Goal: Task Accomplishment & Management: Manage account settings

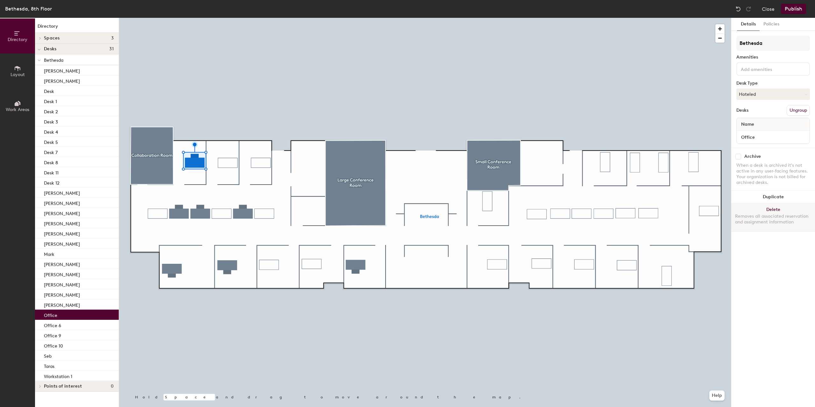
click at [773, 210] on button "Delete Removes all associated reservation and assignment information" at bounding box center [773, 217] width 84 height 28
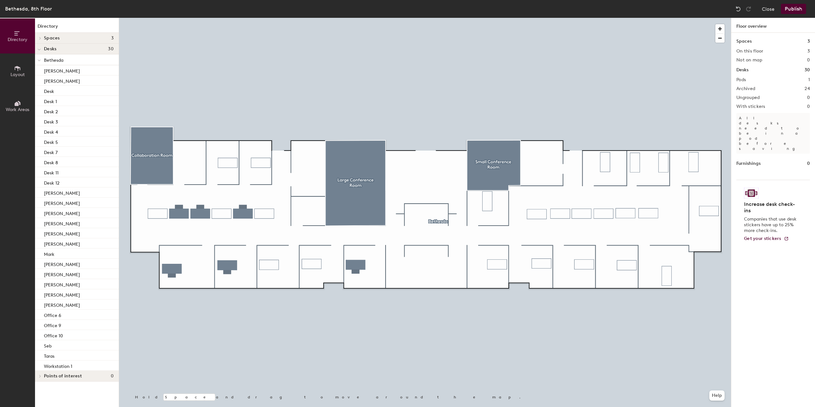
click at [228, 18] on div at bounding box center [425, 18] width 612 height 0
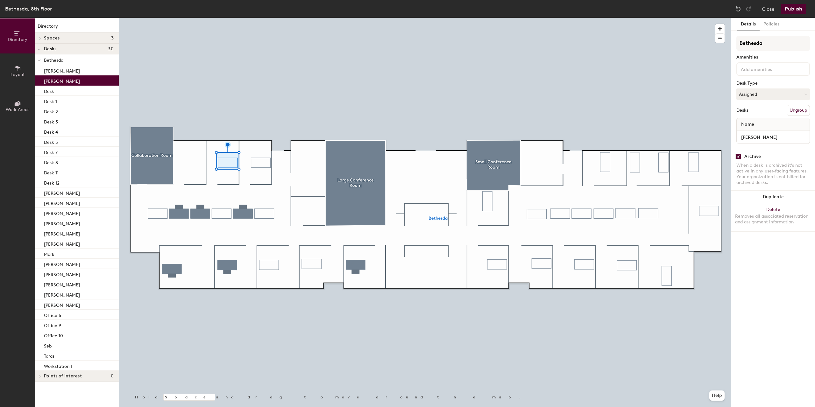
click at [215, 18] on div at bounding box center [425, 18] width 612 height 0
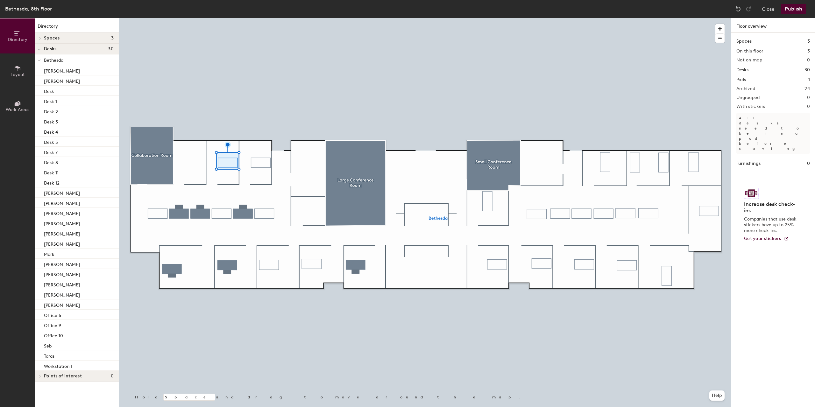
click at [227, 18] on div at bounding box center [425, 18] width 612 height 0
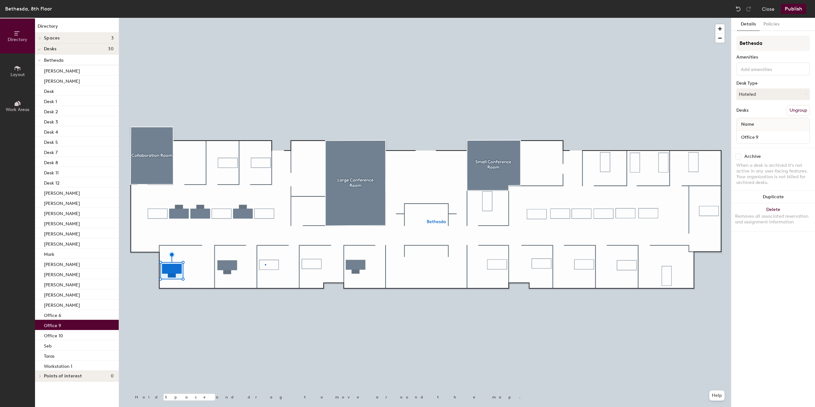
click at [265, 18] on div at bounding box center [425, 18] width 612 height 0
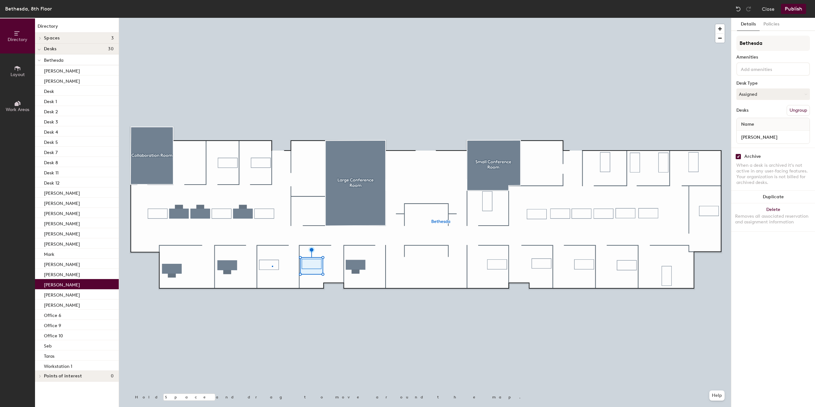
click at [272, 18] on div at bounding box center [425, 18] width 612 height 0
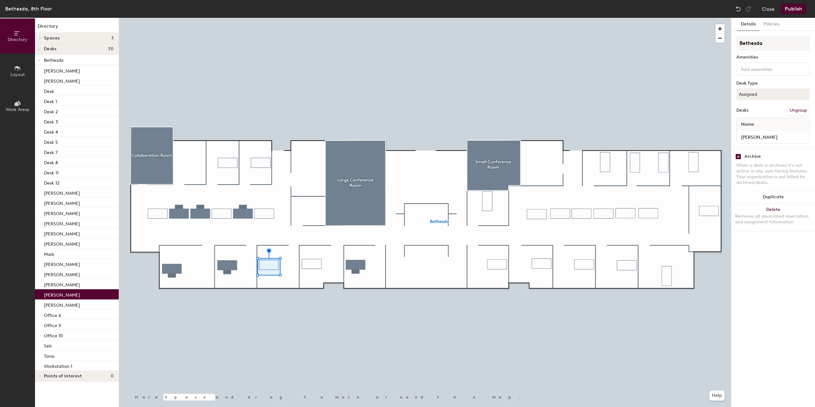
click at [740, 155] on input "checkbox" at bounding box center [739, 157] width 6 height 6
checkbox input "false"
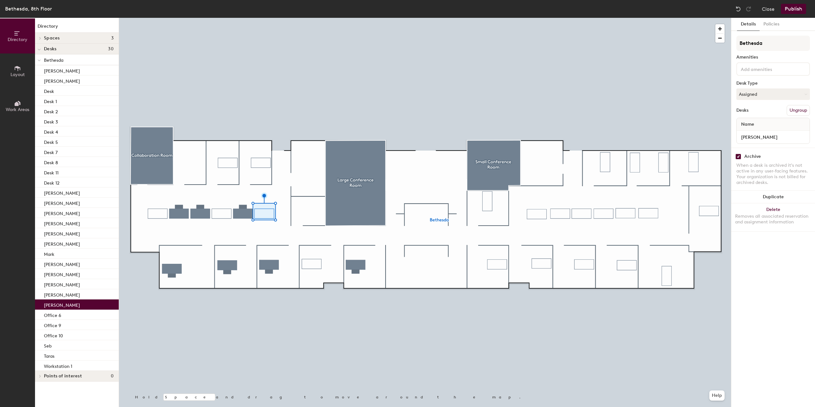
click at [739, 155] on input "checkbox" at bounding box center [739, 157] width 6 height 6
checkbox input "false"
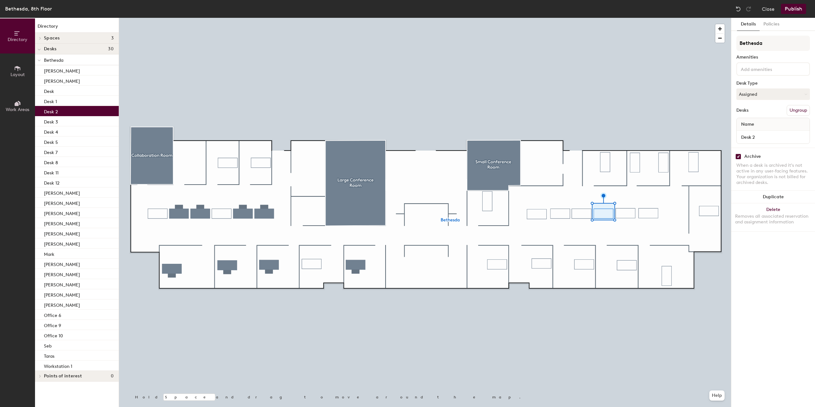
click at [689, 18] on div at bounding box center [425, 18] width 612 height 0
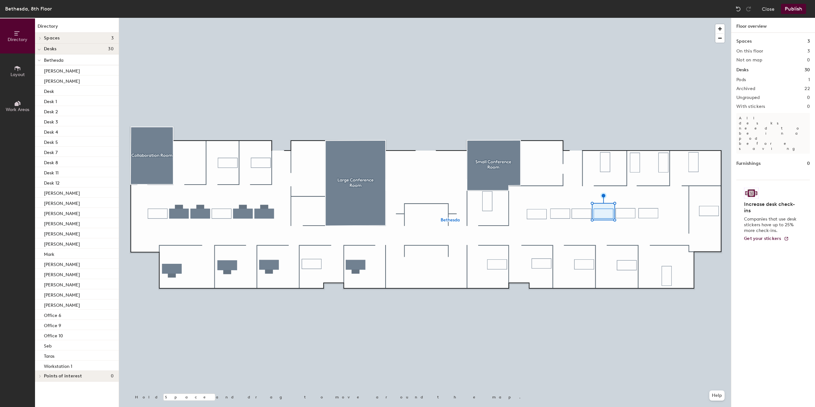
click at [692, 18] on div at bounding box center [425, 18] width 612 height 0
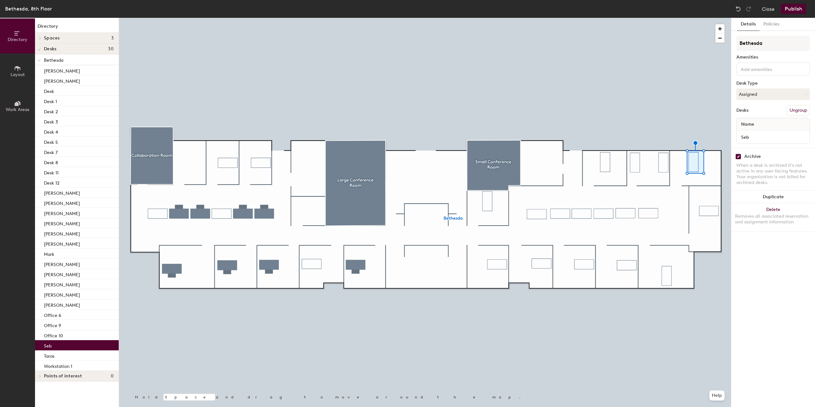
click at [737, 155] on input "checkbox" at bounding box center [739, 157] width 6 height 6
checkbox input "false"
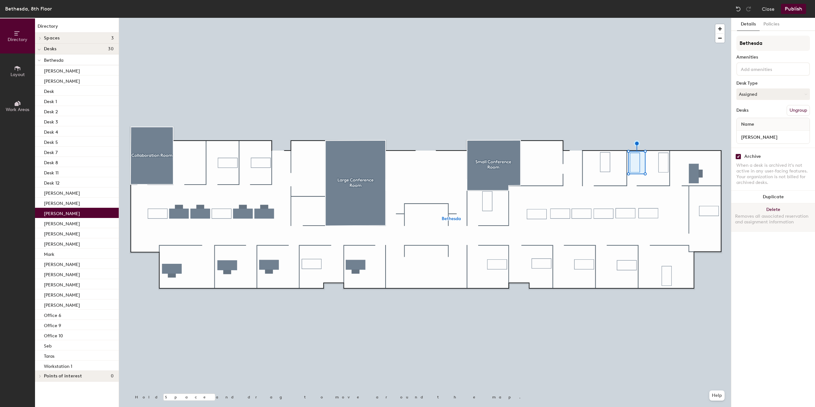
click at [767, 207] on button "Delete Removes all associated reservation and assignment information" at bounding box center [773, 217] width 84 height 28
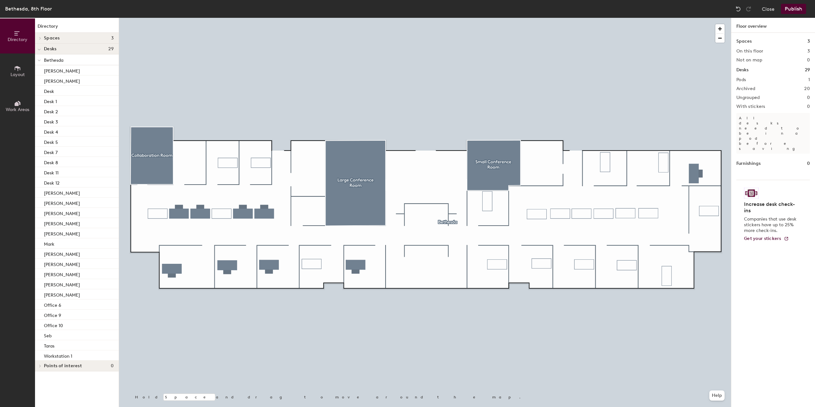
click at [659, 18] on div at bounding box center [425, 18] width 612 height 0
click at [787, 6] on button "Publish" at bounding box center [793, 9] width 25 height 10
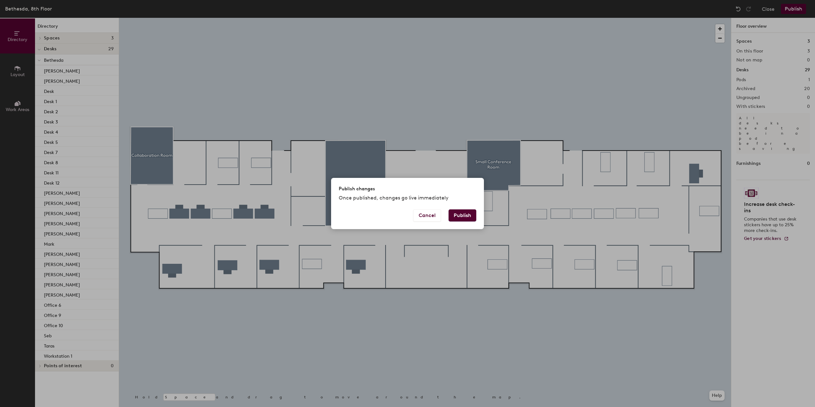
click at [467, 214] on button "Publish" at bounding box center [463, 216] width 28 height 12
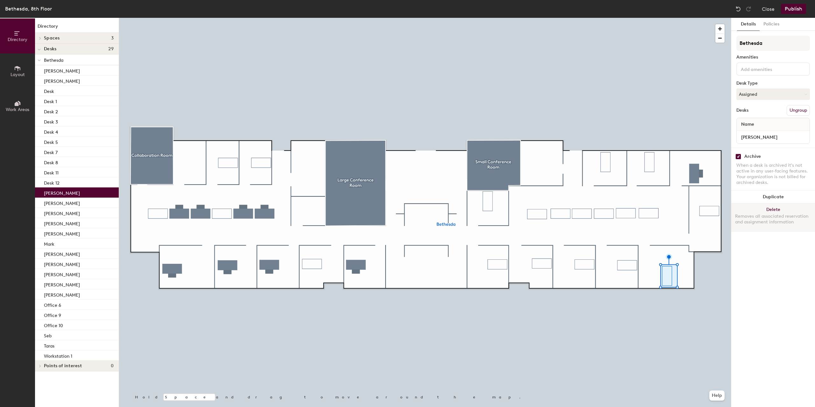
click at [767, 206] on button "Delete Removes all associated reservation and assignment information" at bounding box center [773, 217] width 84 height 28
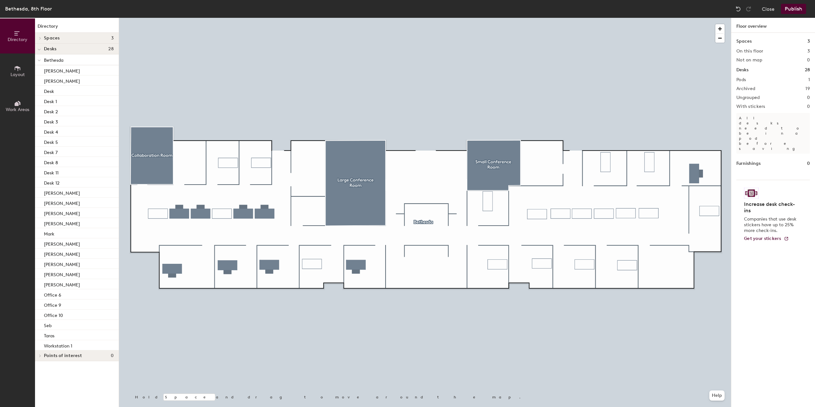
click at [796, 12] on button "Publish" at bounding box center [793, 9] width 25 height 10
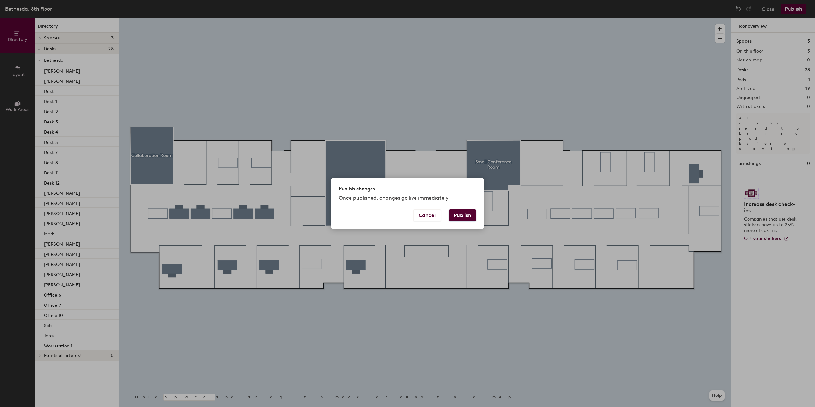
click at [471, 216] on button "Publish" at bounding box center [463, 216] width 28 height 12
